Goal: Task Accomplishment & Management: Complete application form

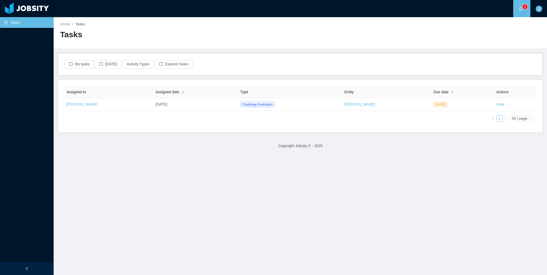
click at [217, 202] on main "Home / Tasks / Tasks My tasks [DATE] Activity Types Expired Tasks Assigned to A…" at bounding box center [301, 146] width 494 height 258
click at [448, 166] on main "Home / Tasks / Tasks My tasks [DATE] Activity Types Expired Tasks Assigned to A…" at bounding box center [301, 146] width 494 height 258
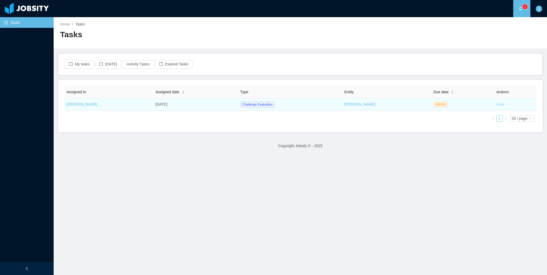
click at [497, 105] on link "View" at bounding box center [501, 104] width 8 height 4
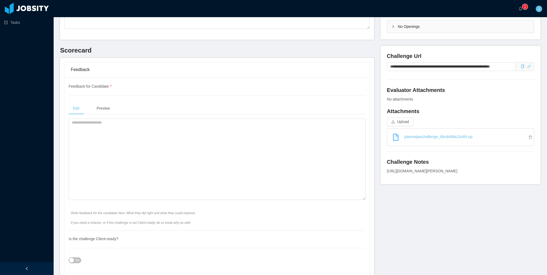
scroll to position [134, 0]
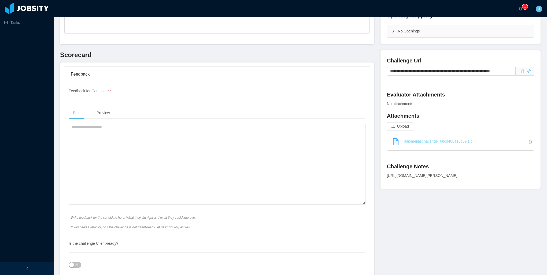
click at [476, 142] on link "juliomejiaschallenge_68cd488a13c69.zip" at bounding box center [463, 141] width 142 height 12
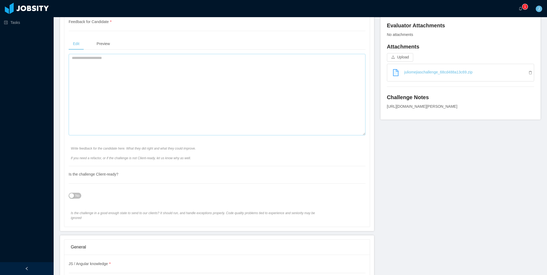
scroll to position [215, 0]
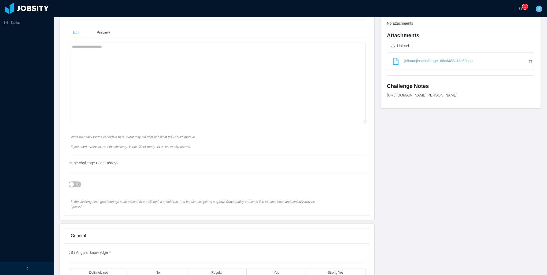
click at [77, 182] on span "No" at bounding box center [77, 184] width 4 height 5
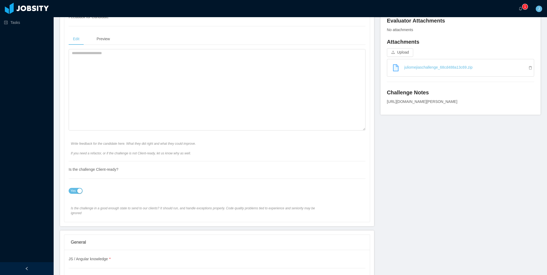
scroll to position [90, 0]
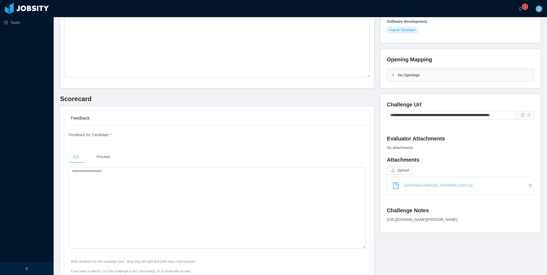
click at [172, 150] on div "Feedback for Candidate * Edit Preview Write feedback for the candidate here. Wh…" at bounding box center [217, 205] width 297 height 147
click at [174, 179] on textarea at bounding box center [217, 208] width 297 height 82
type textarea "*"
drag, startPoint x: 161, startPoint y: 176, endPoint x: 61, endPoint y: 169, distance: 100.3
click at [61, 169] on div "**********" at bounding box center [217, 226] width 314 height 238
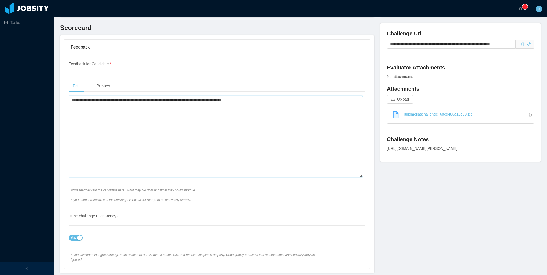
scroll to position [171, 0]
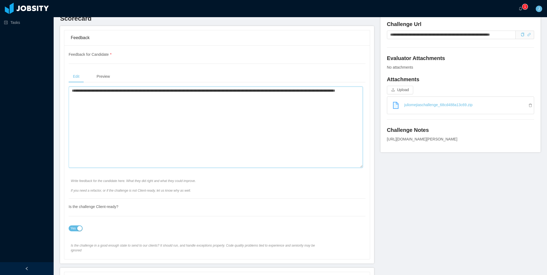
click at [89, 97] on textarea "**********" at bounding box center [216, 128] width 294 height 82
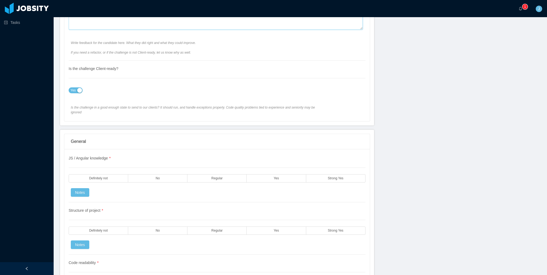
scroll to position [358, 0]
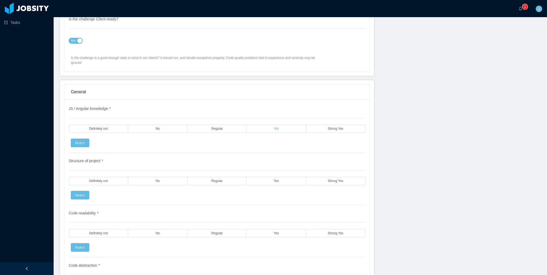
type textarea "**********"
click at [263, 125] on label "Yes" at bounding box center [276, 129] width 59 height 8
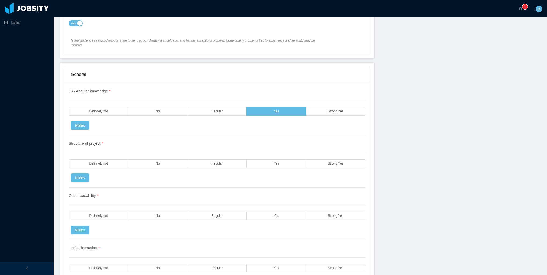
scroll to position [412, 0]
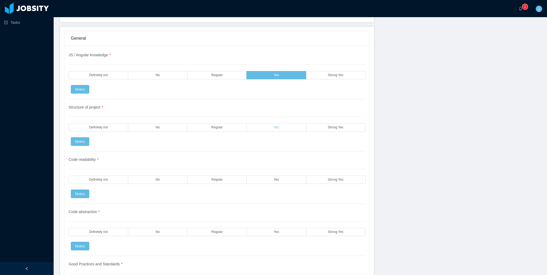
click at [267, 124] on label "Yes" at bounding box center [276, 127] width 59 height 8
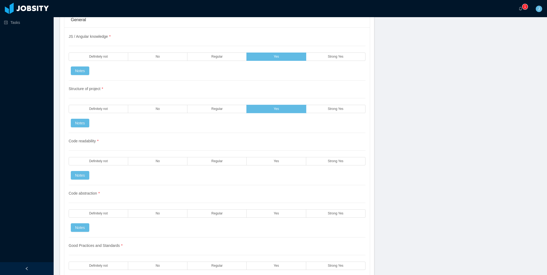
scroll to position [466, 0]
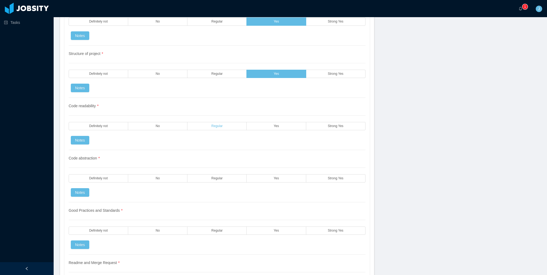
click at [205, 122] on label "Regular" at bounding box center [217, 126] width 59 height 8
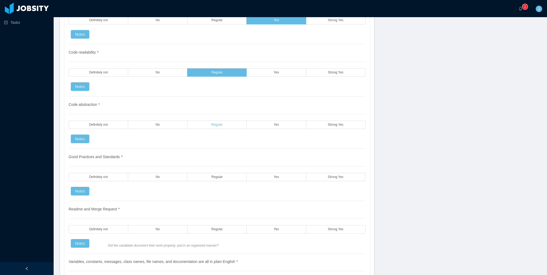
click at [233, 121] on label "Regular" at bounding box center [217, 125] width 59 height 8
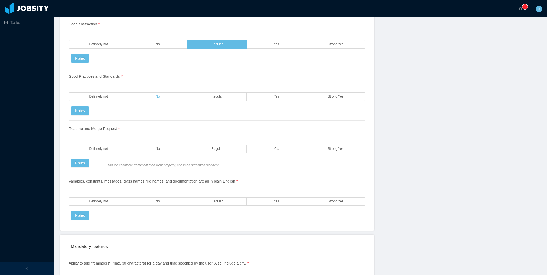
click at [175, 93] on label "No" at bounding box center [157, 97] width 59 height 8
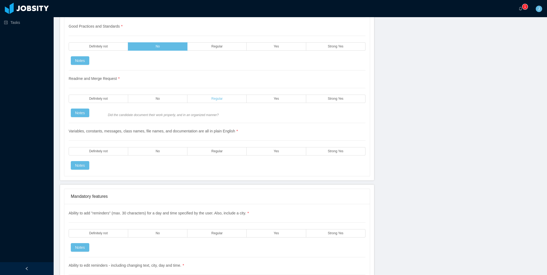
scroll to position [654, 0]
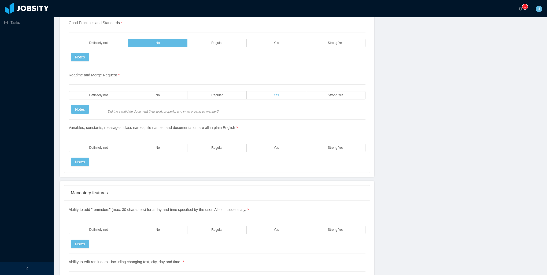
click at [272, 91] on label "Yes" at bounding box center [276, 95] width 59 height 8
click at [256, 144] on label "Yes" at bounding box center [276, 148] width 59 height 8
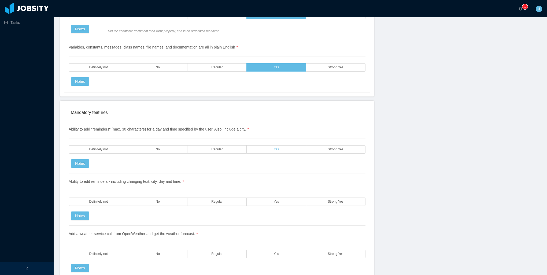
click at [266, 145] on label "Yes" at bounding box center [276, 149] width 59 height 8
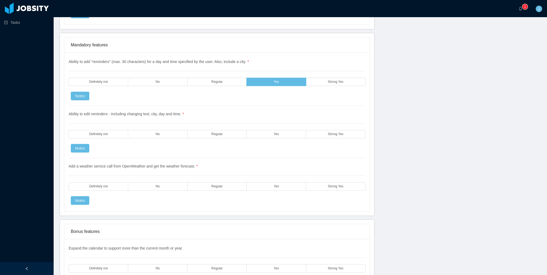
scroll to position [734, 0]
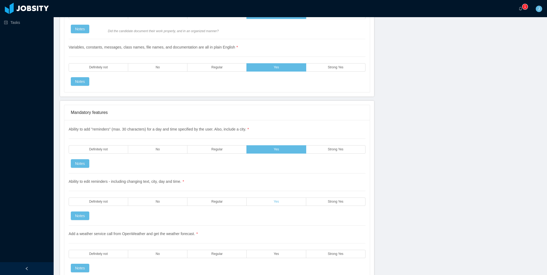
click at [292, 198] on label "Yes" at bounding box center [276, 202] width 59 height 8
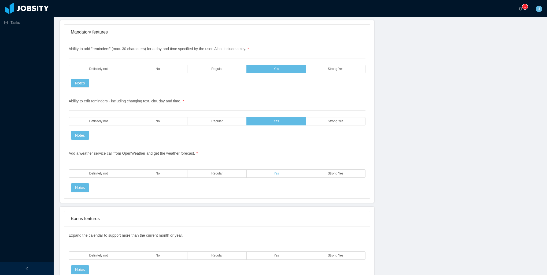
click at [284, 170] on label "Yes" at bounding box center [276, 174] width 59 height 8
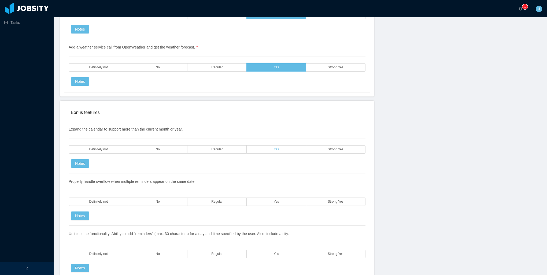
scroll to position [976, 0]
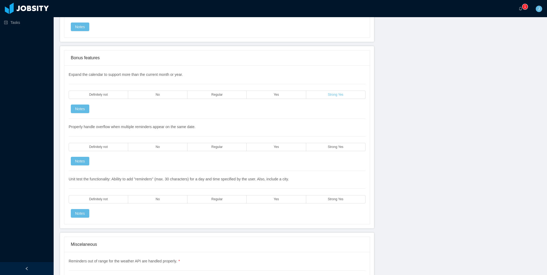
click at [334, 93] on span "Strong Yes" at bounding box center [336, 94] width 16 height 3
click at [115, 143] on label "Definitely not" at bounding box center [99, 147] width 60 height 8
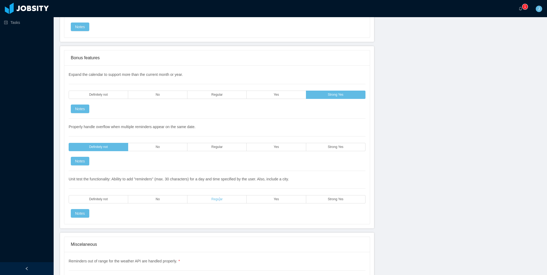
click at [218, 195] on label "Regular" at bounding box center [217, 199] width 59 height 8
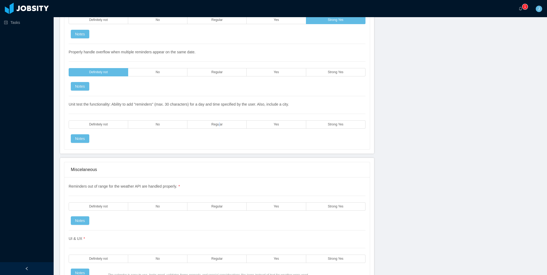
scroll to position [1056, 0]
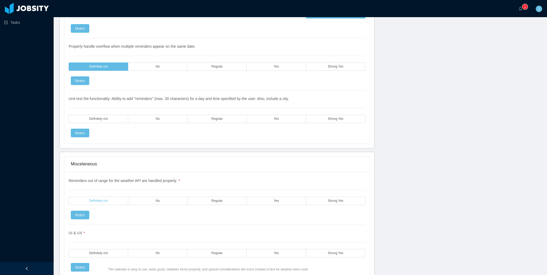
click at [114, 197] on label "Definitely not" at bounding box center [99, 201] width 60 height 8
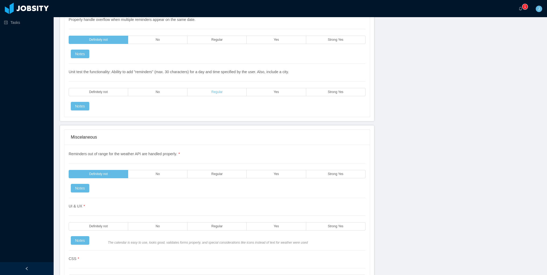
click at [210, 88] on label "Regular" at bounding box center [217, 92] width 59 height 8
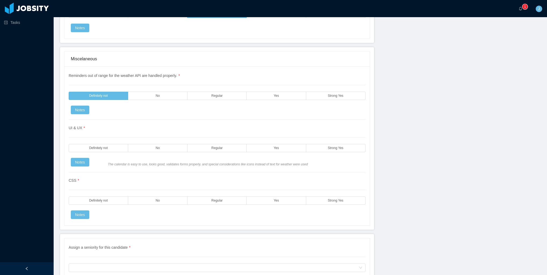
scroll to position [1163, 0]
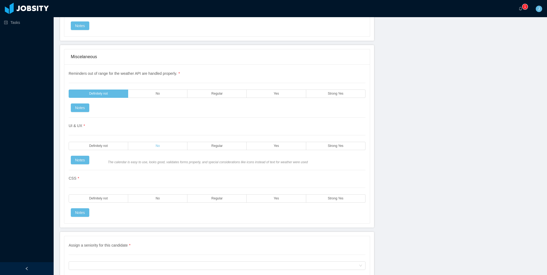
click at [147, 142] on label "No" at bounding box center [157, 146] width 59 height 8
click at [201, 142] on label "Regular" at bounding box center [217, 146] width 59 height 8
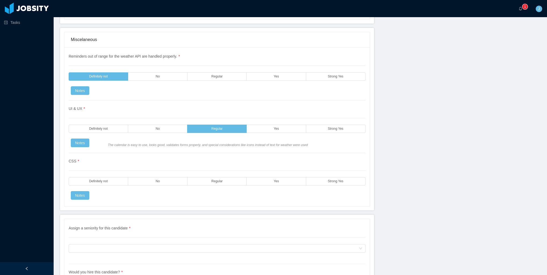
scroll to position [1190, 0]
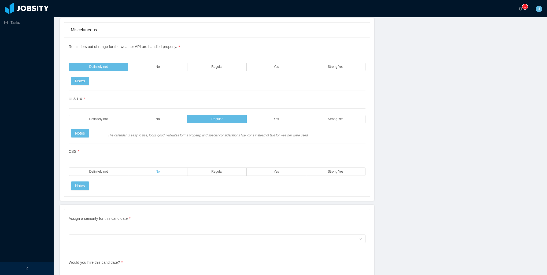
click at [142, 168] on label "No" at bounding box center [157, 172] width 59 height 8
click at [211, 168] on label "Regular" at bounding box center [217, 172] width 59 height 8
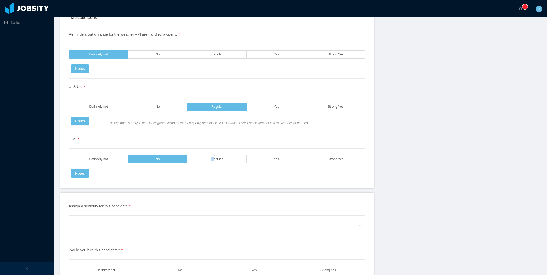
scroll to position [1235, 0]
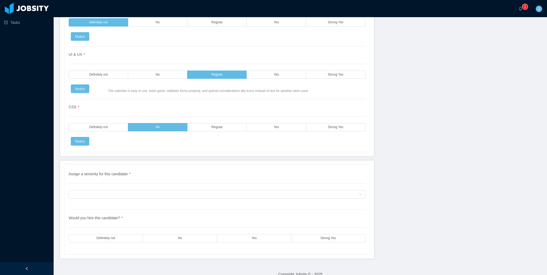
click at [135, 178] on div "Assign a seniority for this candidate * Assign a seniority for this candidate" at bounding box center [217, 190] width 297 height 39
click at [134, 190] on div "Assign a seniority for this candidate" at bounding box center [215, 194] width 287 height 8
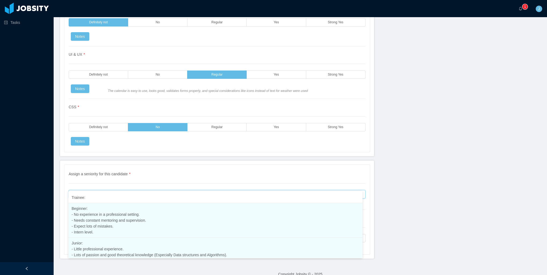
scroll to position [14, 0]
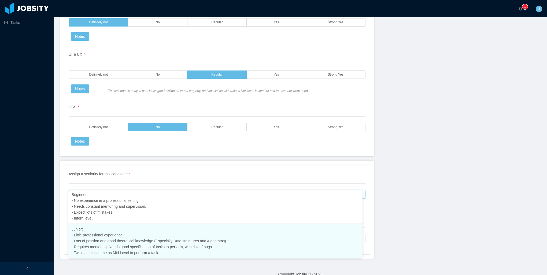
click at [104, 243] on li "Junior: - Little professional experience. - Lots of passion and good theoretica…" at bounding box center [215, 241] width 294 height 35
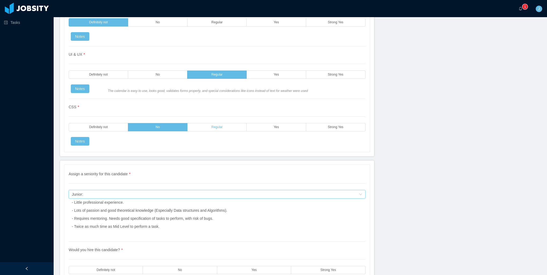
click at [200, 123] on label "Regular" at bounding box center [217, 127] width 59 height 8
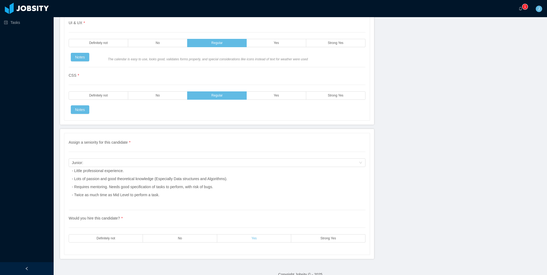
click at [252, 237] on span "Yes" at bounding box center [254, 238] width 5 height 3
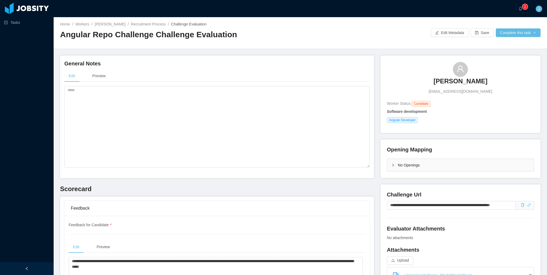
scroll to position [0, 0]
click at [525, 32] on button "Complete this task" at bounding box center [518, 32] width 45 height 9
click at [511, 47] on button "Save Evaluation" at bounding box center [515, 45] width 42 height 9
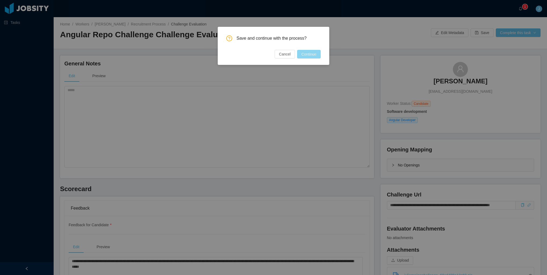
click at [313, 52] on button "Continue" at bounding box center [309, 54] width 24 height 9
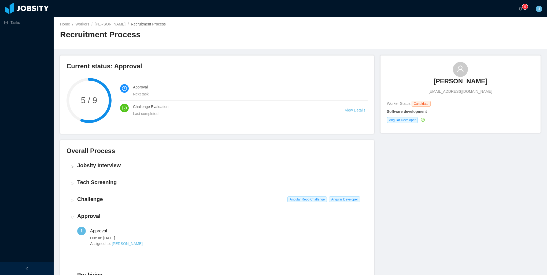
click at [431, 220] on div "Current status: Approval 5 / 9 Approval Next task Challenge Evaluation Last com…" at bounding box center [300, 198] width 481 height 284
click at [467, 186] on div "Current status: Approval 5 / 9 Approval Next task Challenge Evaluation Last com…" at bounding box center [300, 198] width 481 height 284
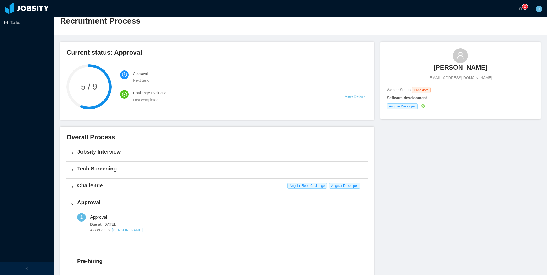
scroll to position [54, 0]
